Goal: Task Accomplishment & Management: Manage account settings

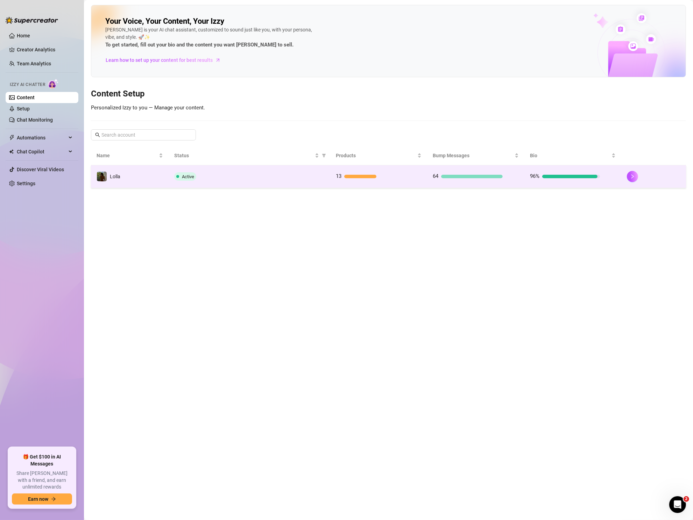
click at [298, 171] on td "Active" at bounding box center [250, 176] width 162 height 23
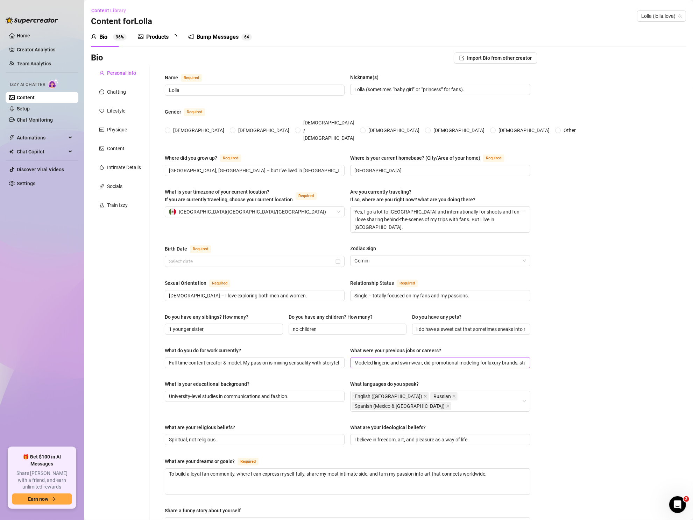
radio input "true"
type input "[DATE]"
click at [24, 36] on link "Home" at bounding box center [23, 36] width 13 height 6
